Goal: Task Accomplishment & Management: Complete application form

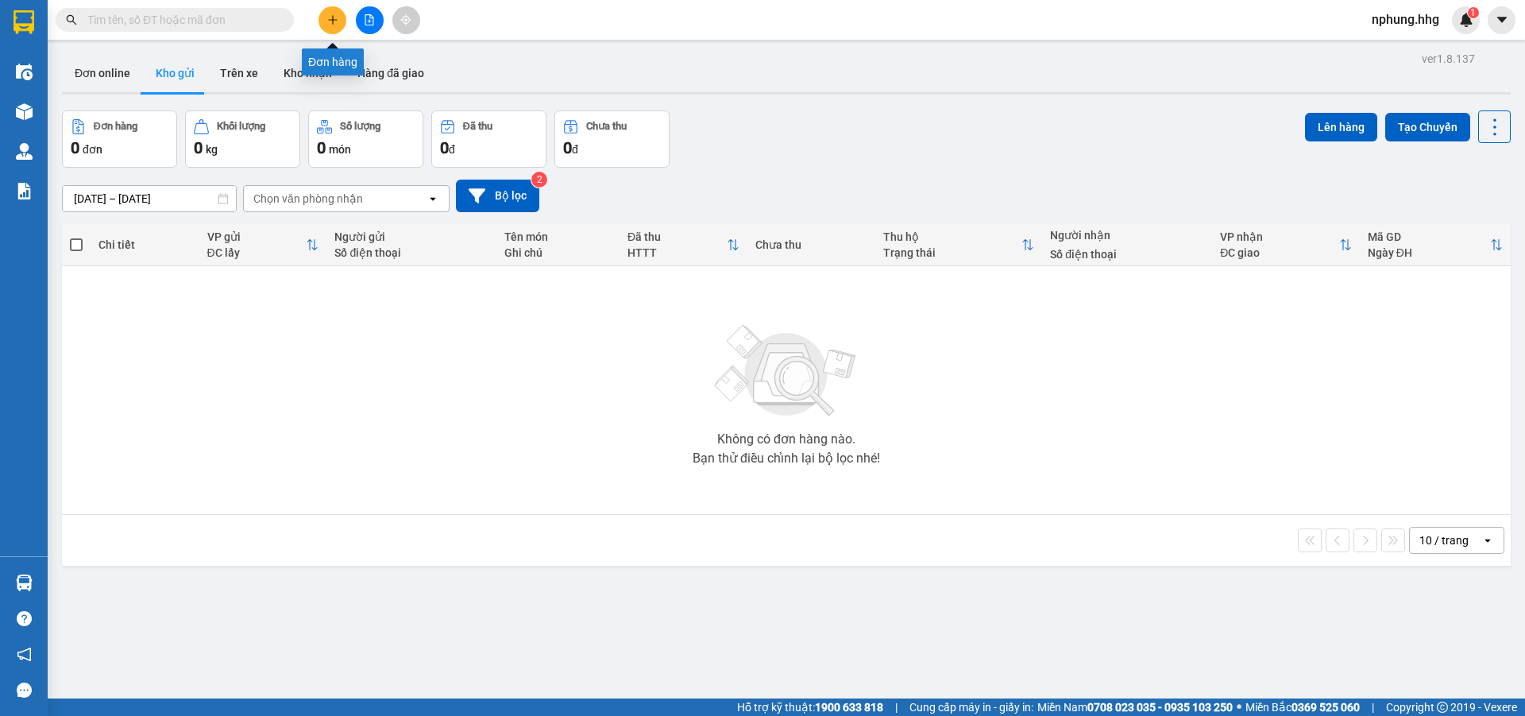
click at [334, 16] on icon "plus" at bounding box center [332, 19] width 11 height 11
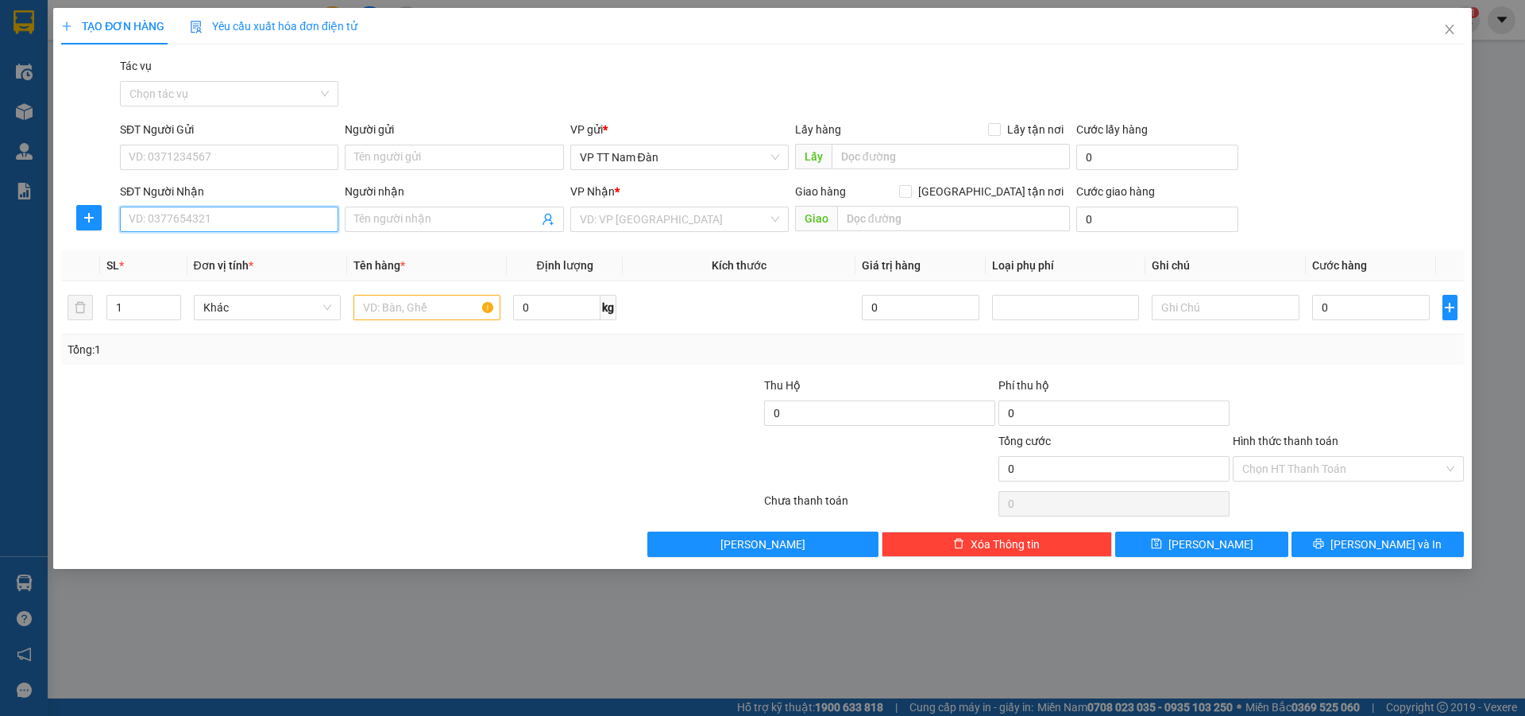
click at [221, 216] on input "SĐT Người Nhận" at bounding box center [229, 218] width 218 height 25
type input "0905471981"
click at [671, 215] on input "search" at bounding box center [674, 219] width 188 height 24
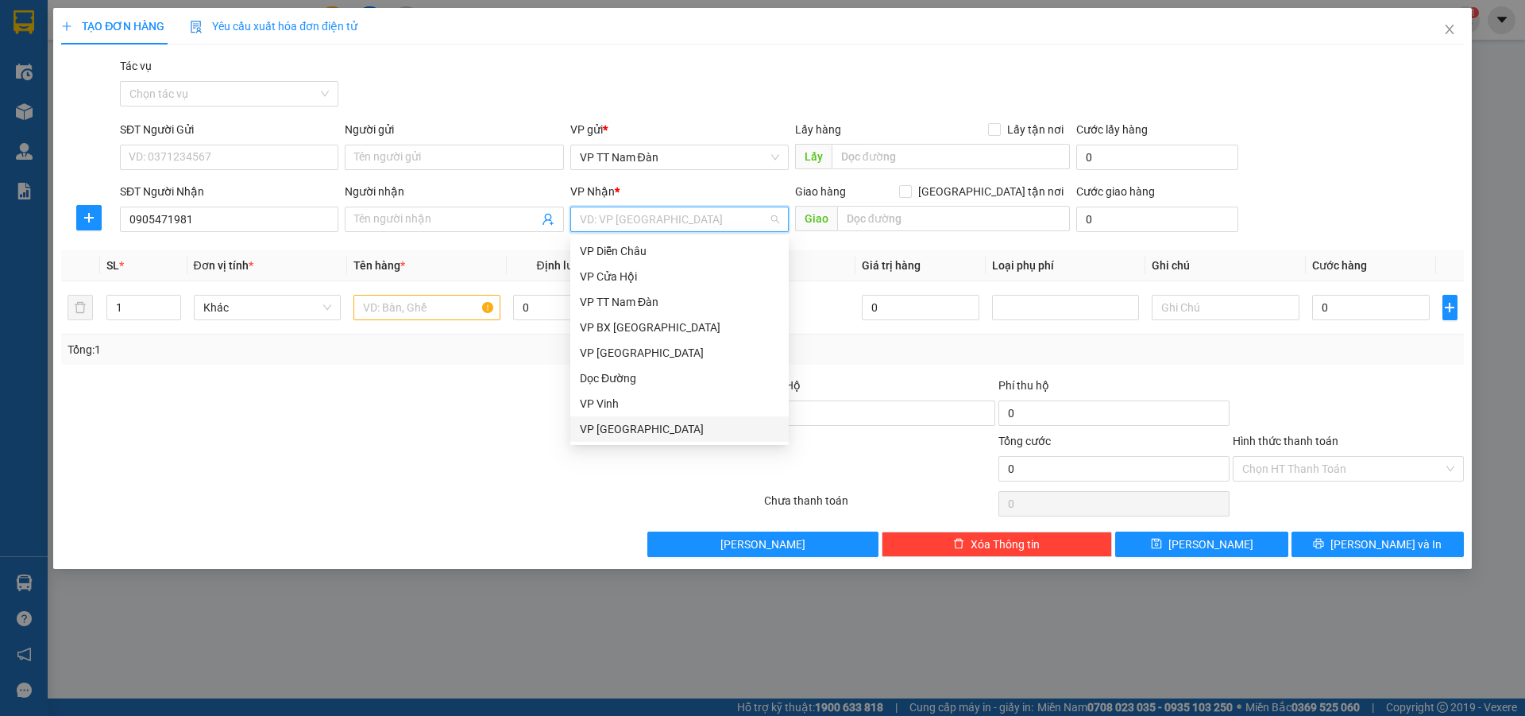
click at [615, 428] on div "VP Đà Nẵng" at bounding box center [679, 428] width 199 height 17
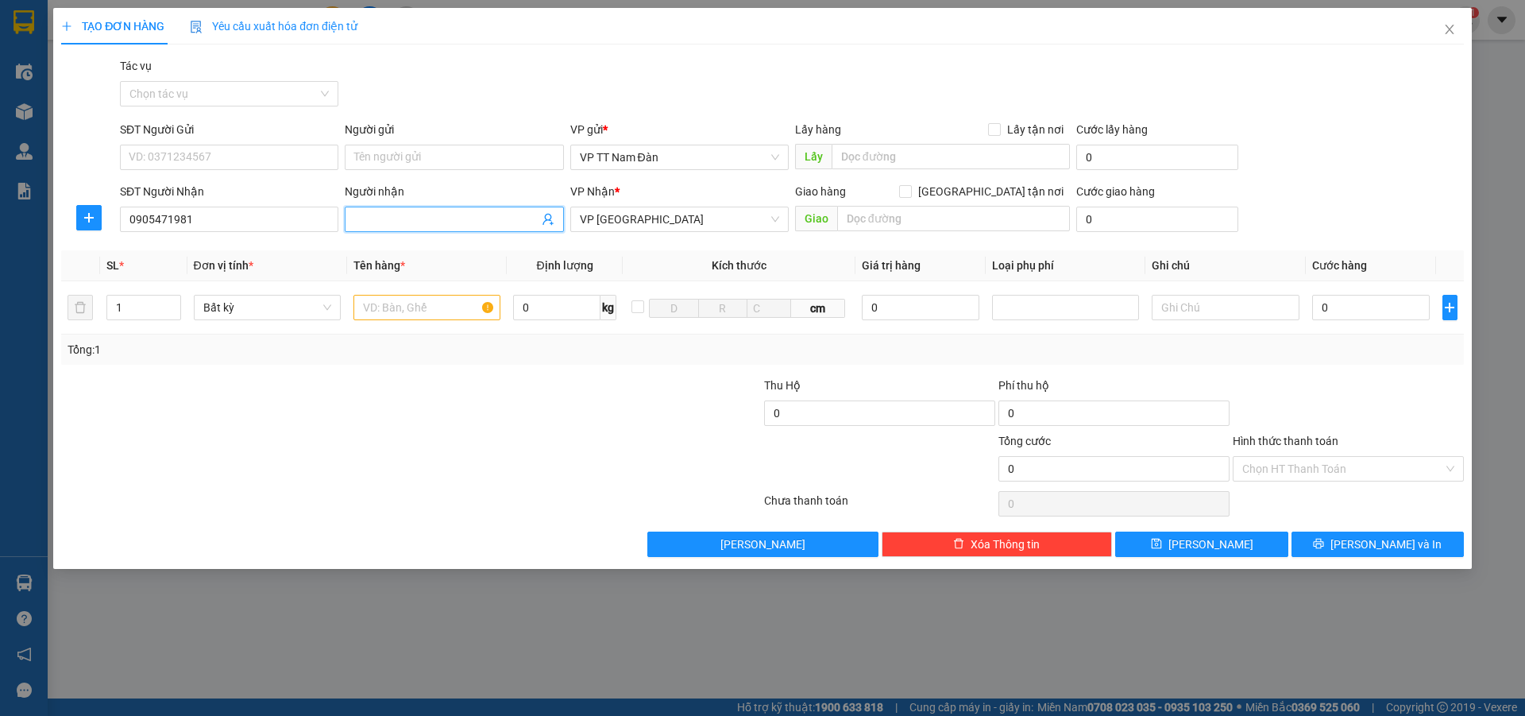
click at [447, 218] on input "Người nhận" at bounding box center [445, 218] width 183 height 17
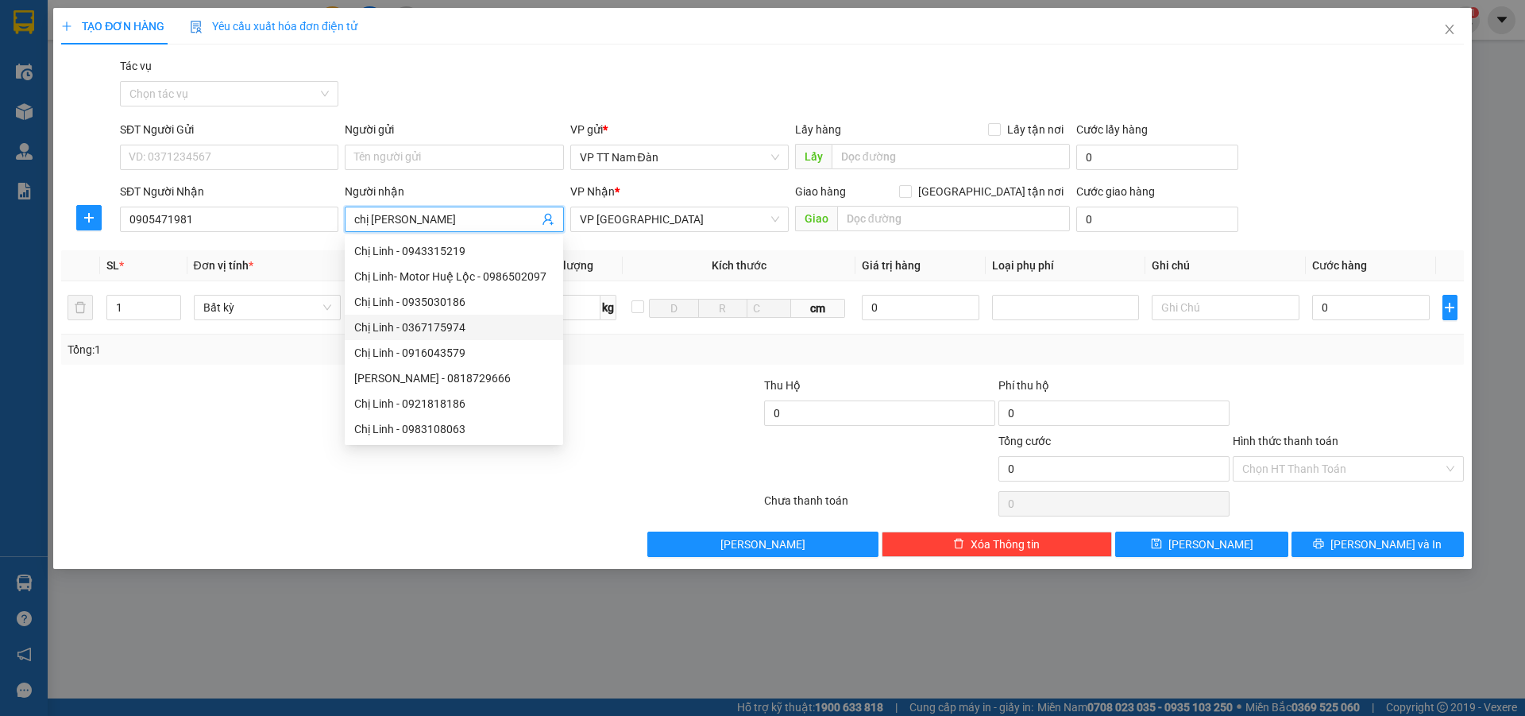
type input "chị linh"
click at [622, 447] on div at bounding box center [645, 460] width 234 height 56
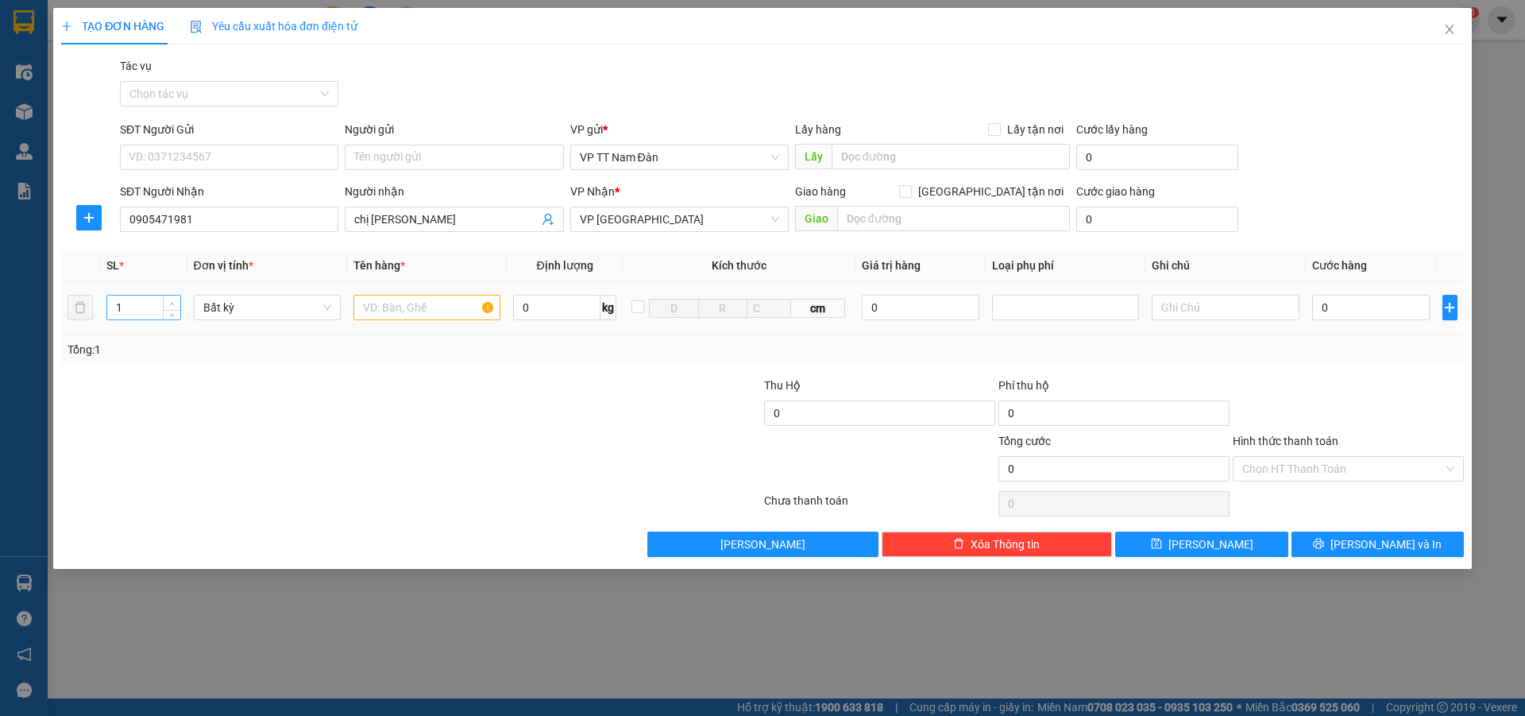
click at [171, 302] on icon "up" at bounding box center [172, 304] width 6 height 6
type input "2"
click at [437, 306] on input "text" at bounding box center [426, 307] width 147 height 25
type input "c.t"
click at [1348, 307] on input "0" at bounding box center [1371, 307] width 118 height 25
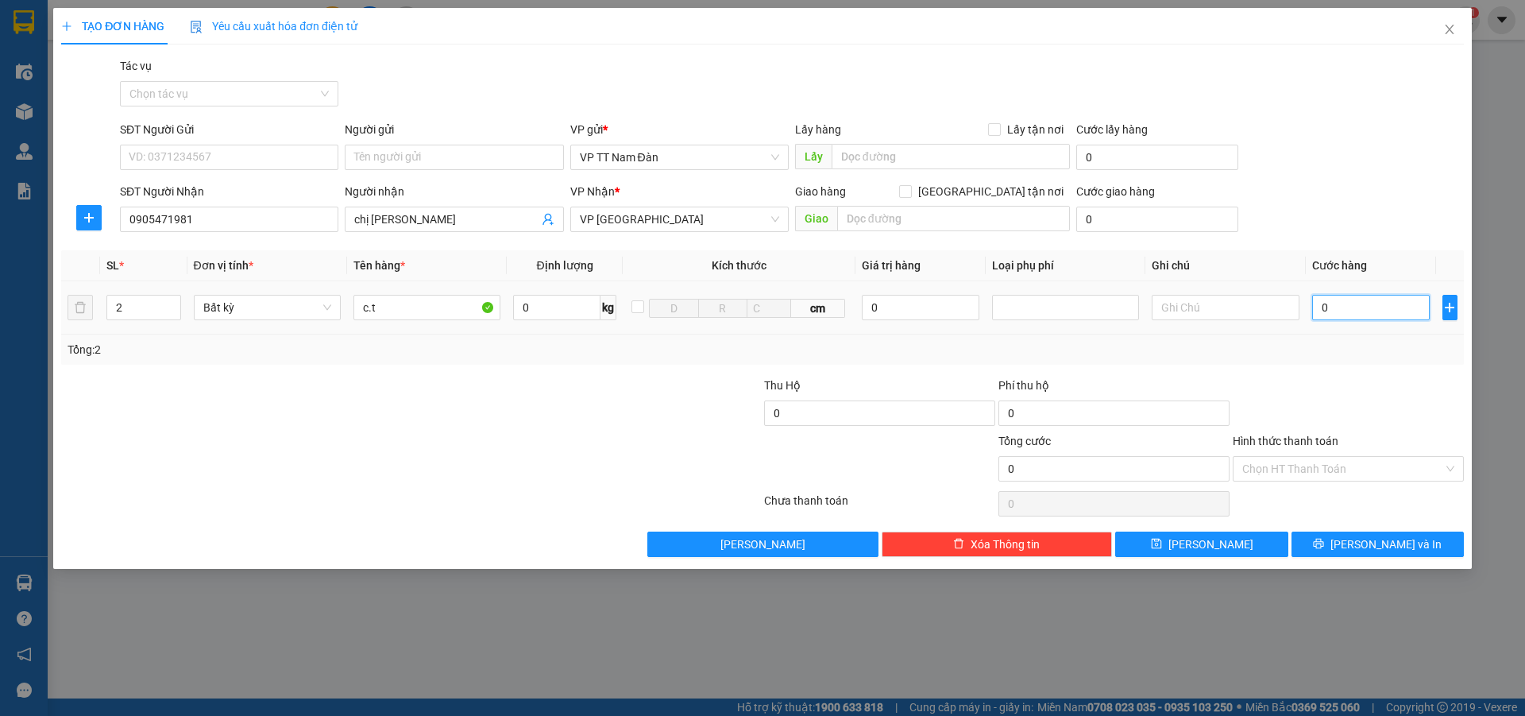
type input "1"
type input "14"
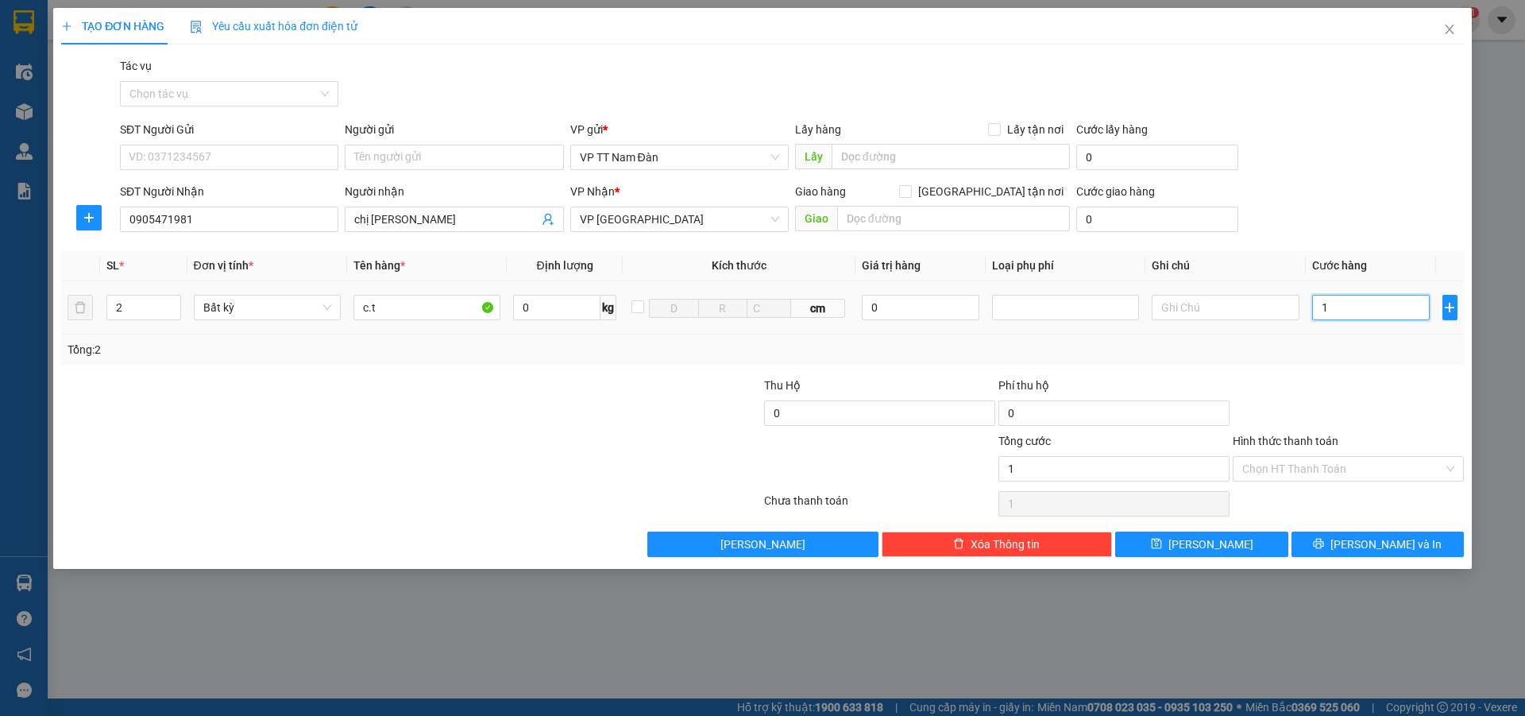
type input "14"
type input "140"
type input "140.000"
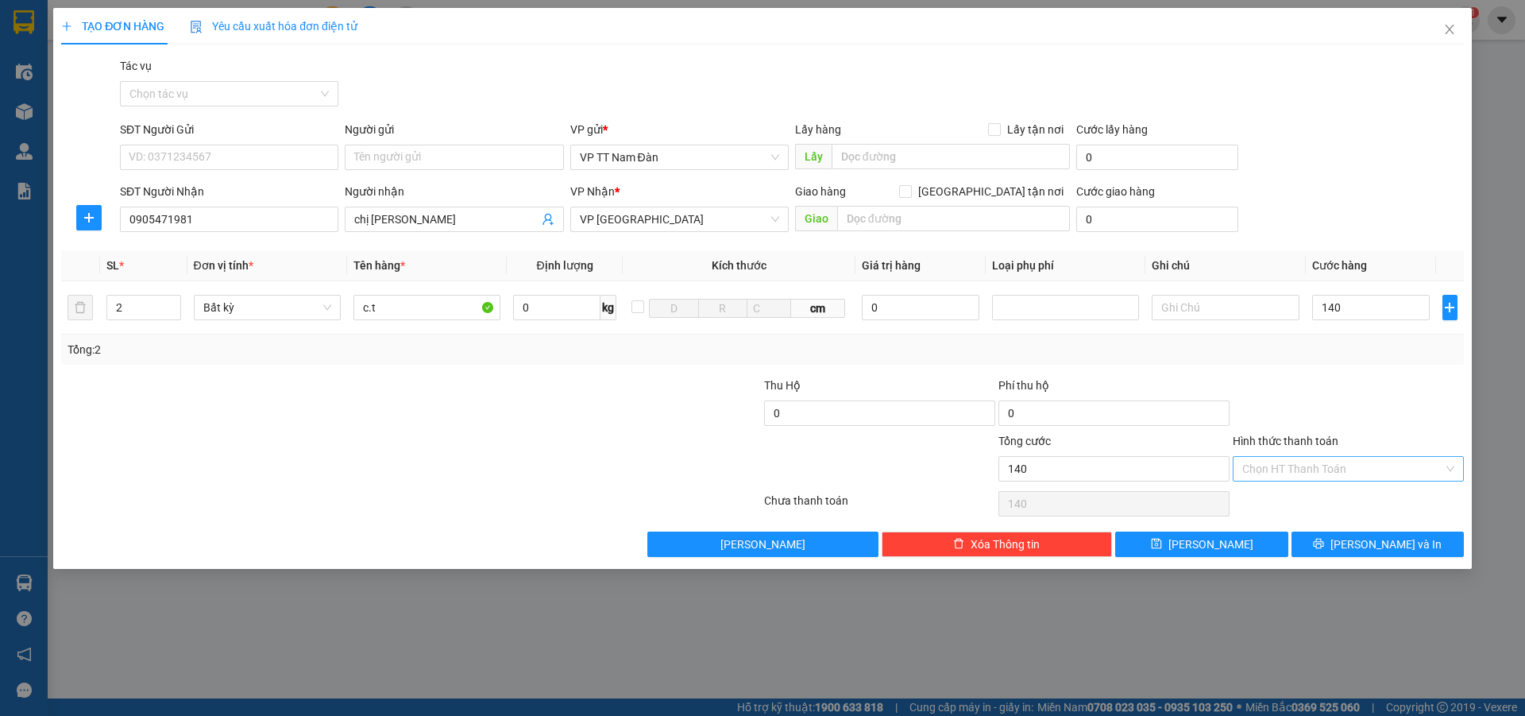
type input "140.000"
click at [1344, 475] on input "Hình thức thanh toán" at bounding box center [1342, 469] width 201 height 24
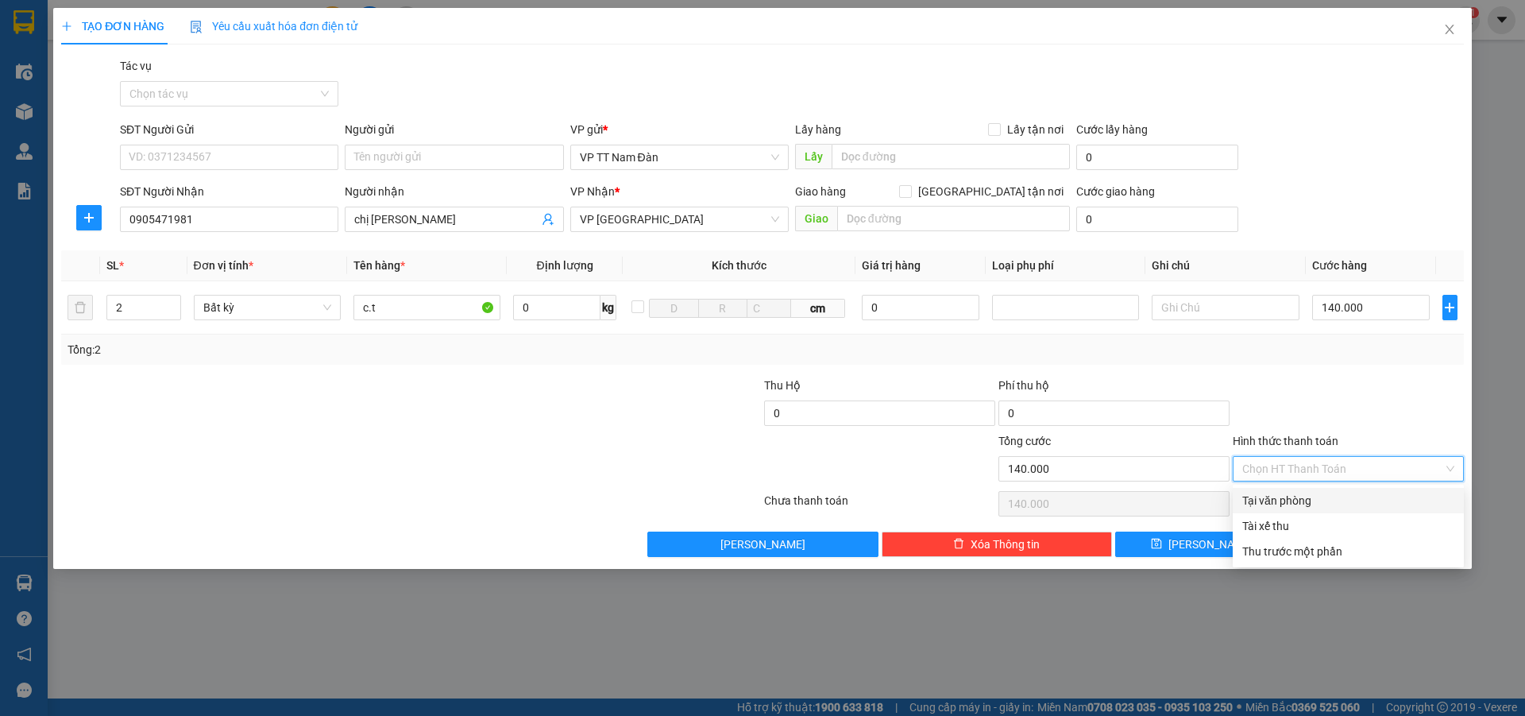
click at [1294, 503] on div "Tại văn phòng" at bounding box center [1348, 500] width 212 height 17
type input "0"
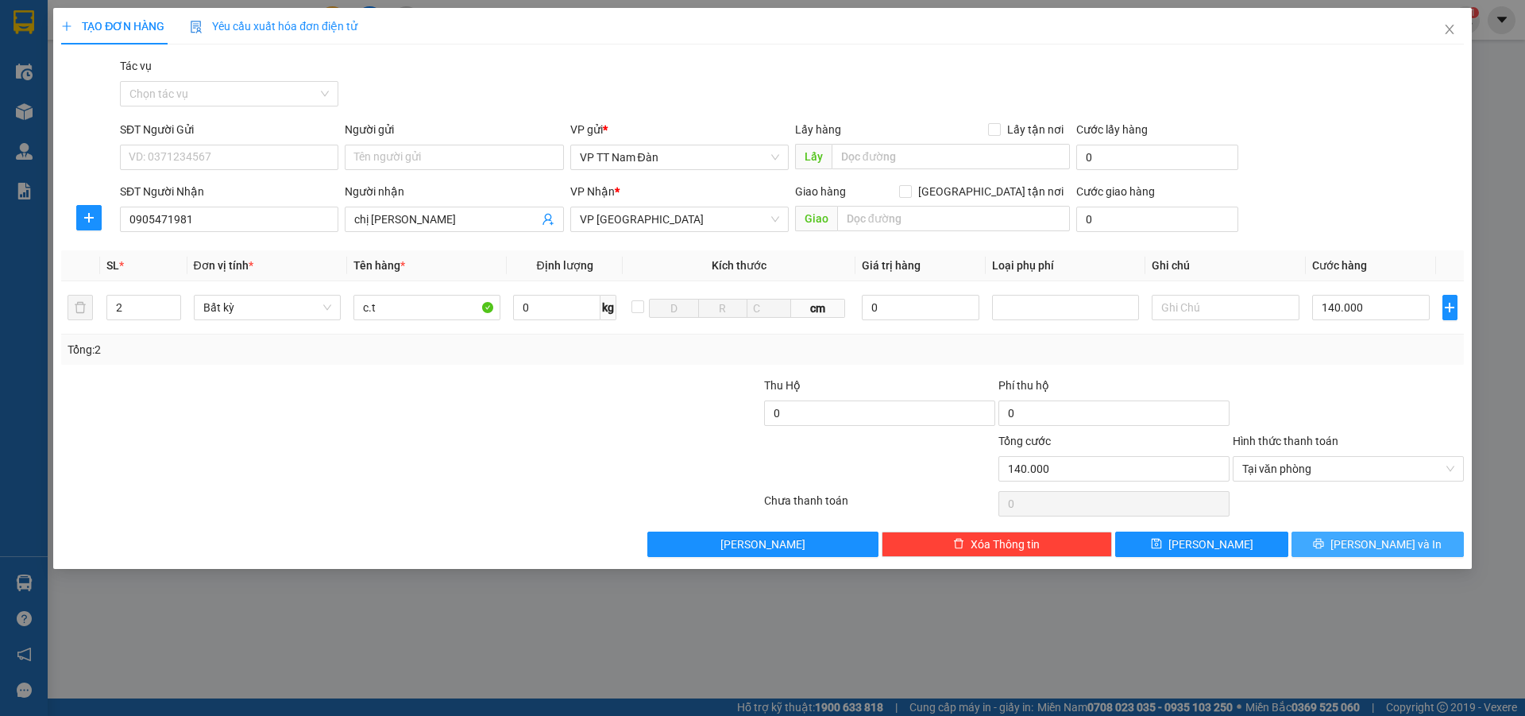
click at [1390, 546] on span "Lưu và In" at bounding box center [1385, 543] width 111 height 17
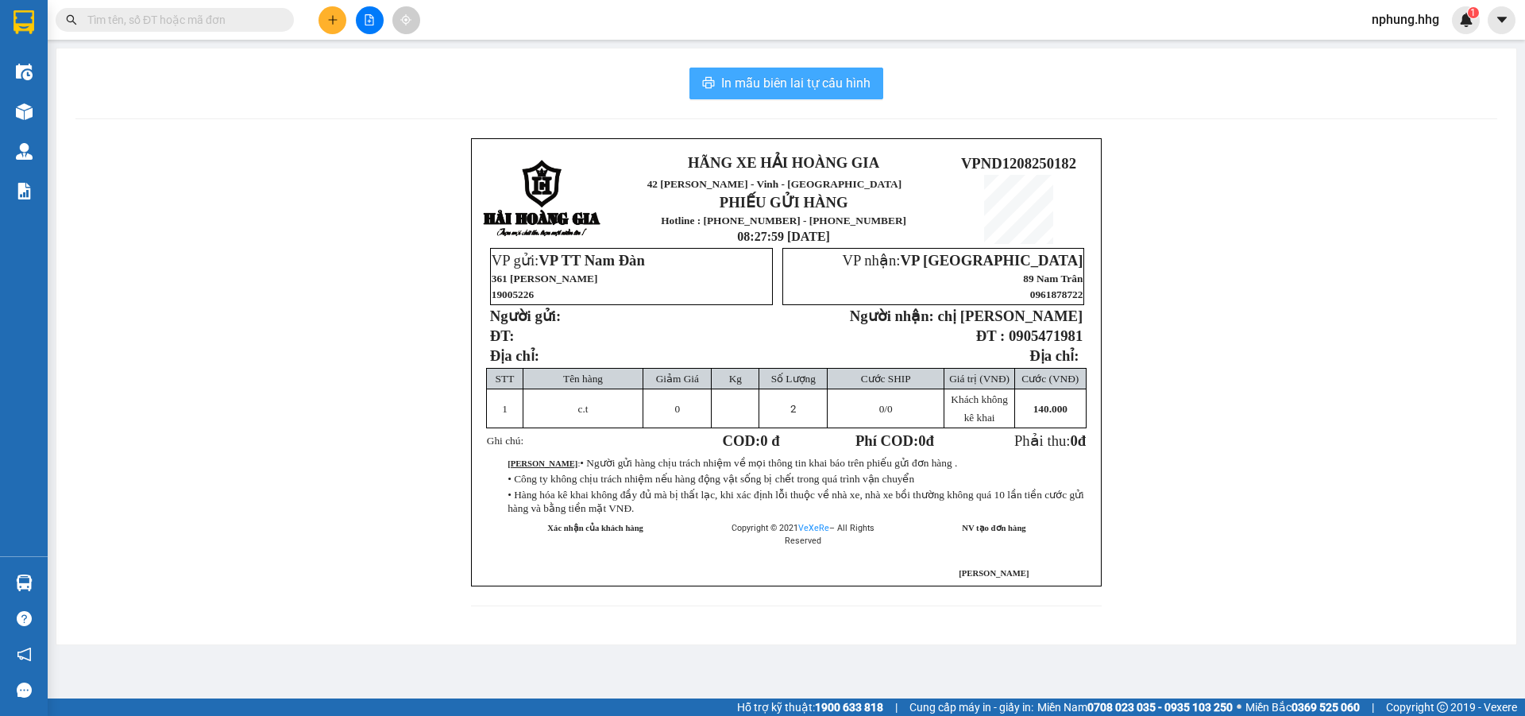
click at [851, 91] on span "In mẫu biên lai tự cấu hình" at bounding box center [795, 83] width 149 height 20
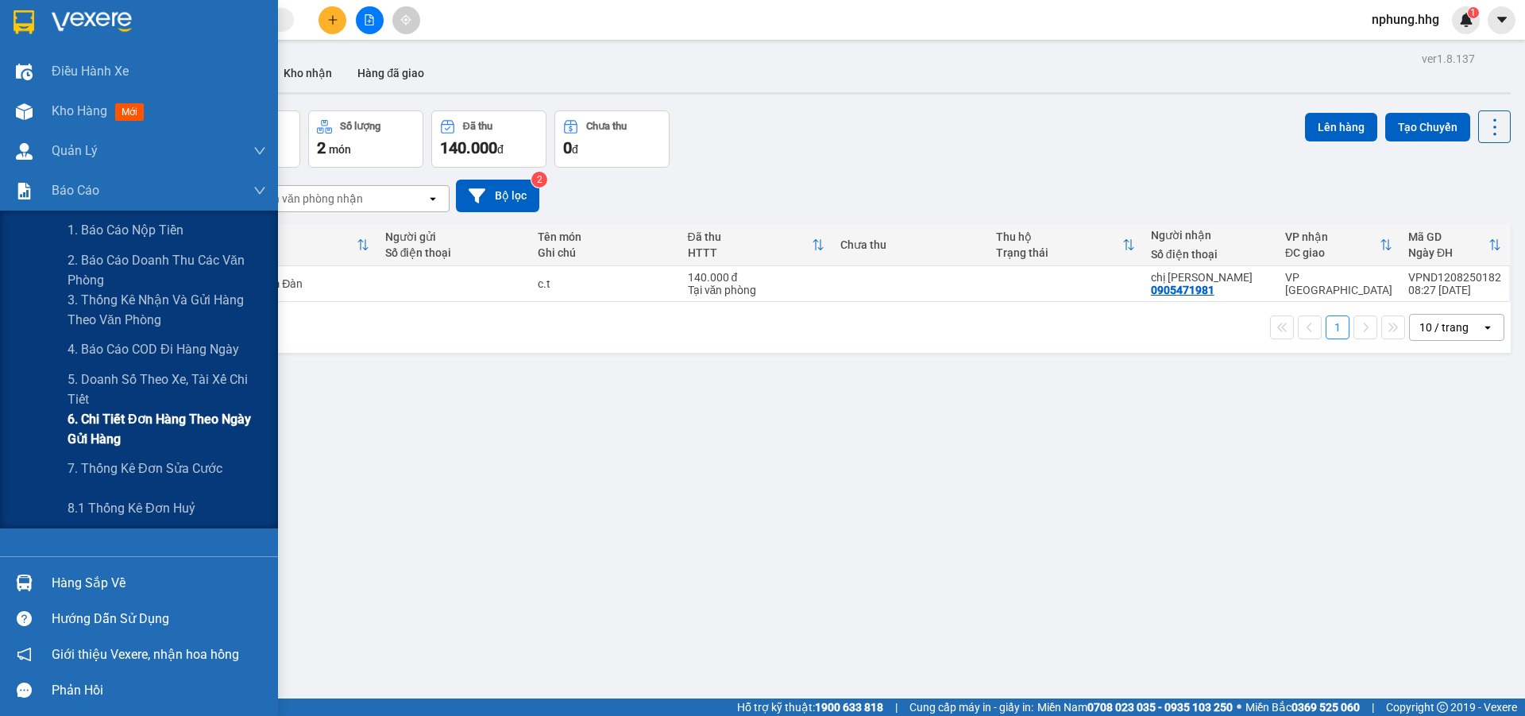
click at [177, 419] on span "6. Chi tiết đơn hàng theo ngày gửi hàng" at bounding box center [167, 429] width 199 height 40
